Goal: Information Seeking & Learning: Learn about a topic

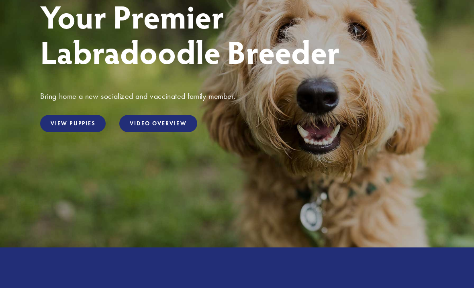
scroll to position [128, 0]
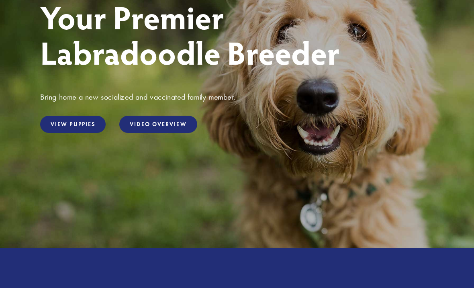
click at [67, 127] on link "View Puppies" at bounding box center [73, 124] width 66 height 17
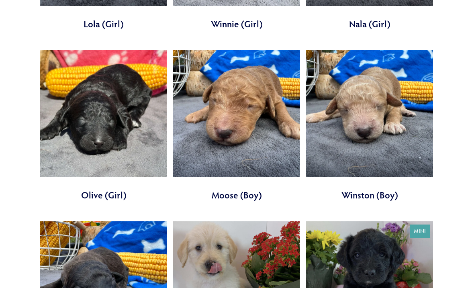
scroll to position [2185, 0]
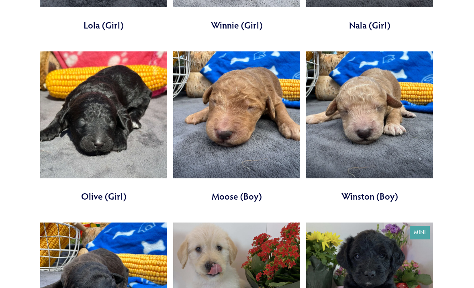
click at [249, 117] on link at bounding box center [236, 126] width 127 height 151
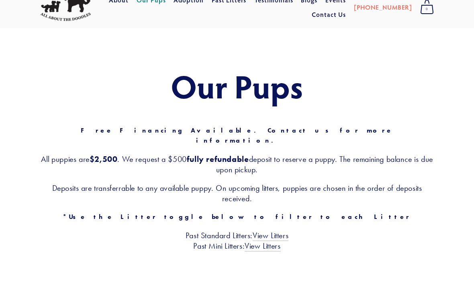
scroll to position [0, 0]
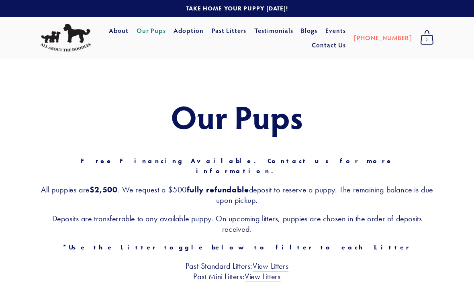
click at [129, 32] on link "About" at bounding box center [119, 30] width 20 height 14
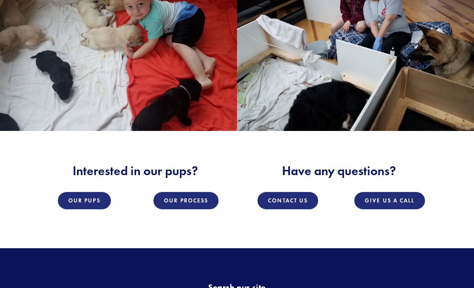
scroll to position [947, 0]
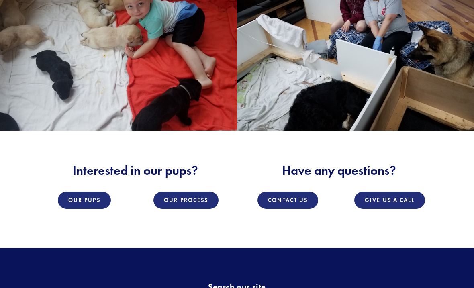
click at [90, 192] on link "Our Pups" at bounding box center [84, 200] width 53 height 17
